Goal: Obtain resource: Download file/media

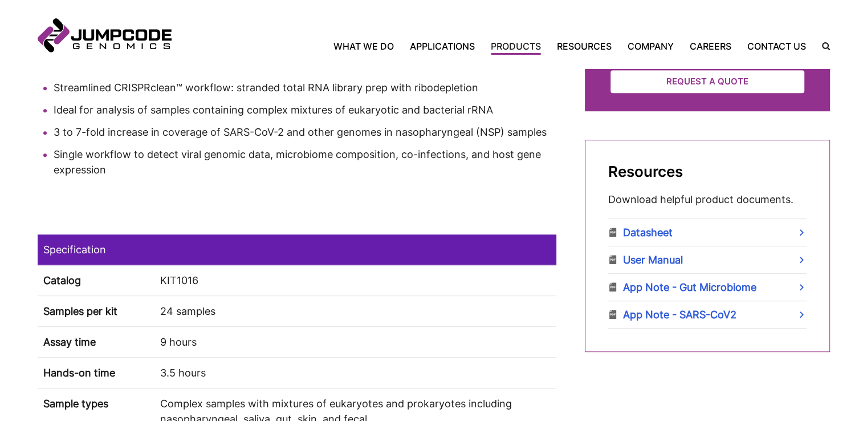
click at [185, 283] on td "KIT1016" at bounding box center [355, 280] width 402 height 31
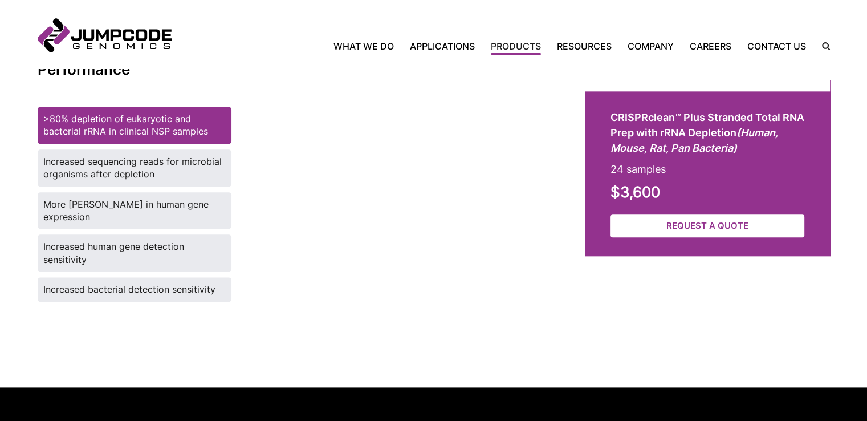
scroll to position [1385, 0]
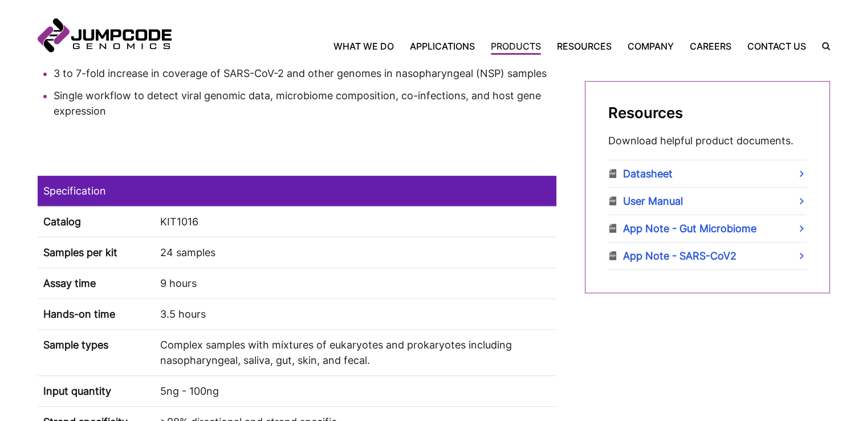
scroll to position [628, 0]
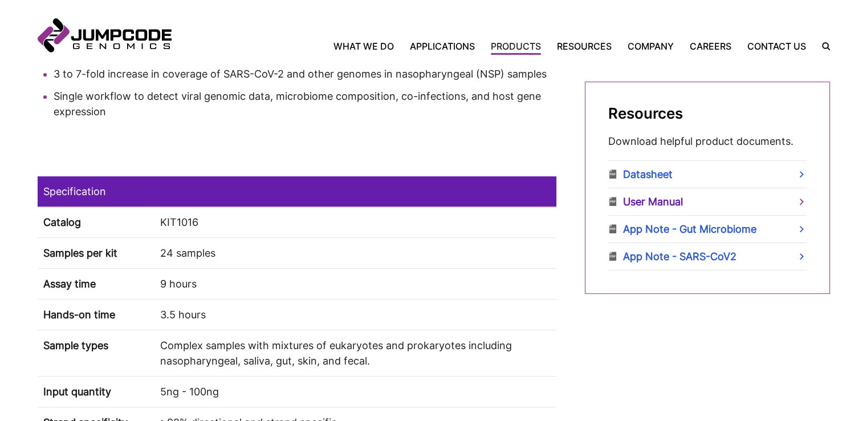
click at [670, 201] on link "User Manual" at bounding box center [707, 201] width 198 height 27
